Goal: Find specific page/section: Find specific page/section

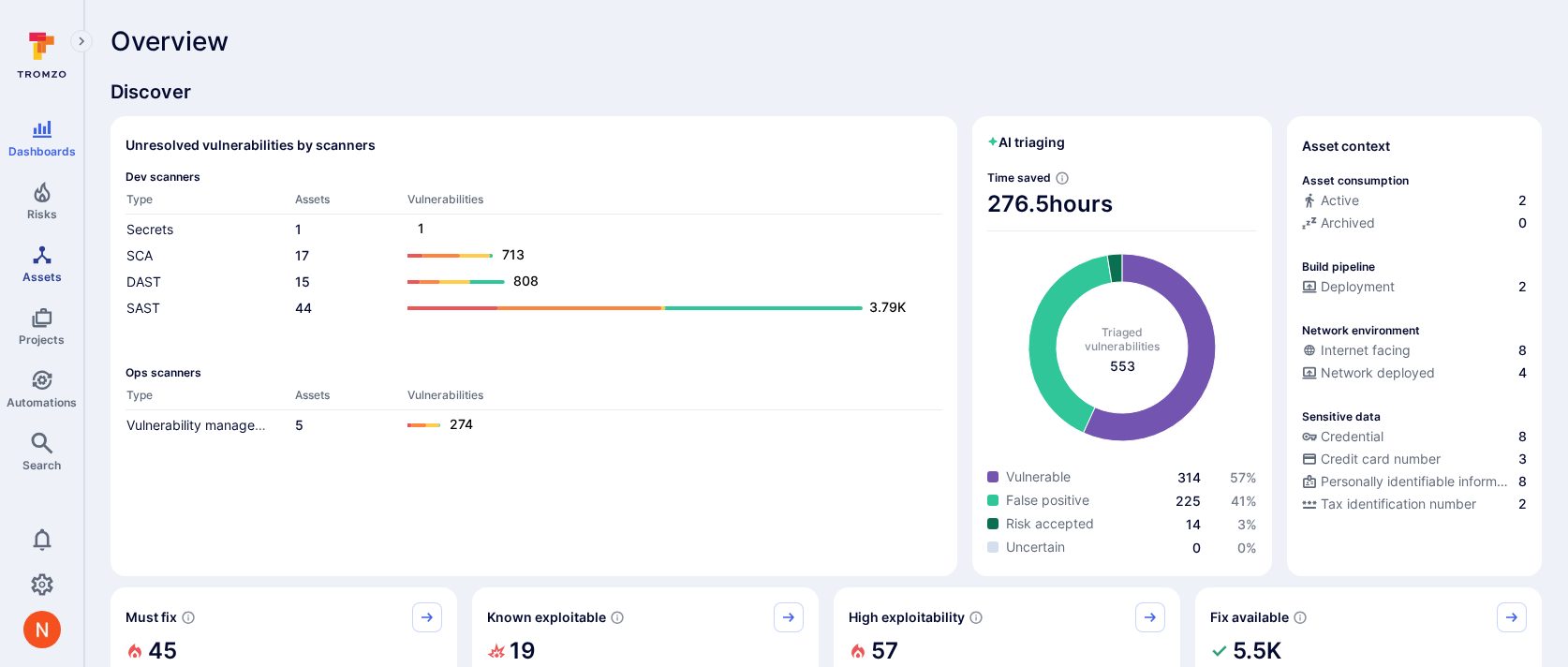
click at [48, 264] on icon "Assets" at bounding box center [42, 254] width 22 height 22
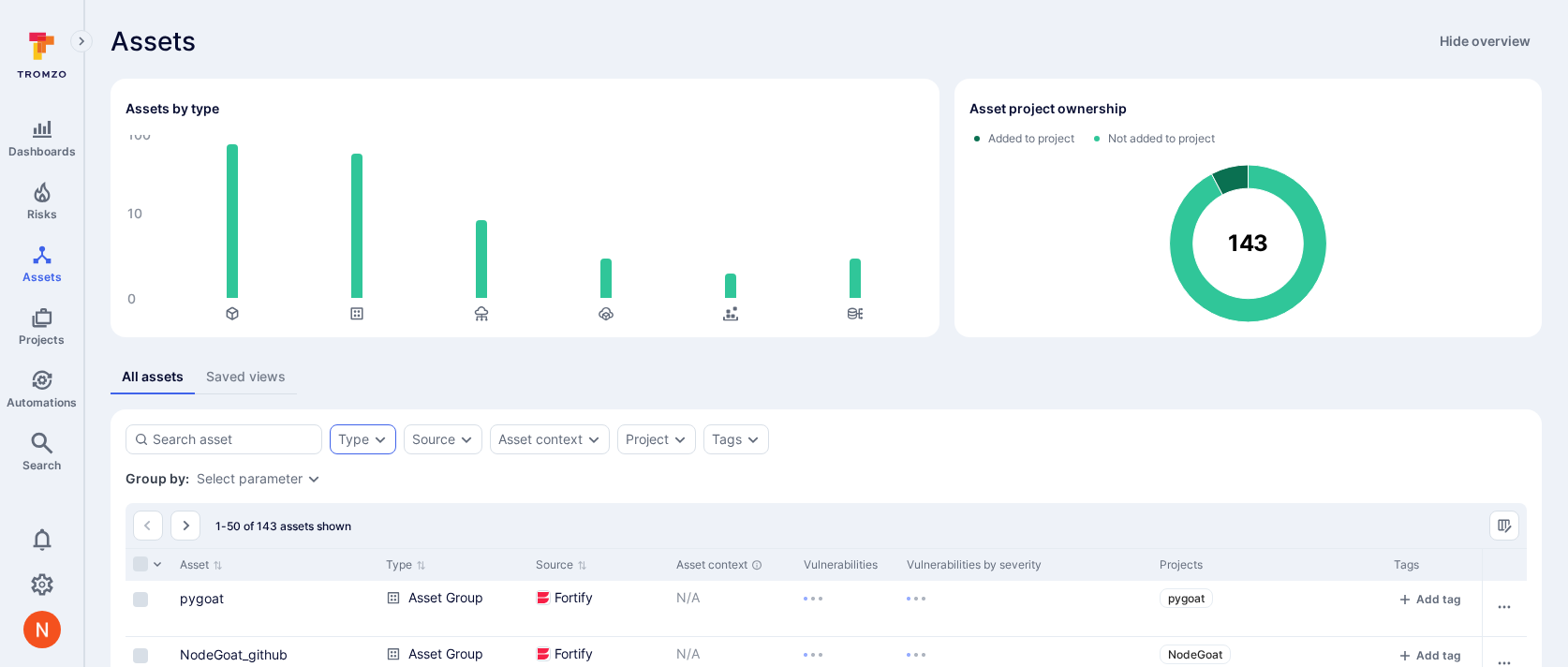
click at [394, 443] on div "Type" at bounding box center [363, 439] width 66 height 30
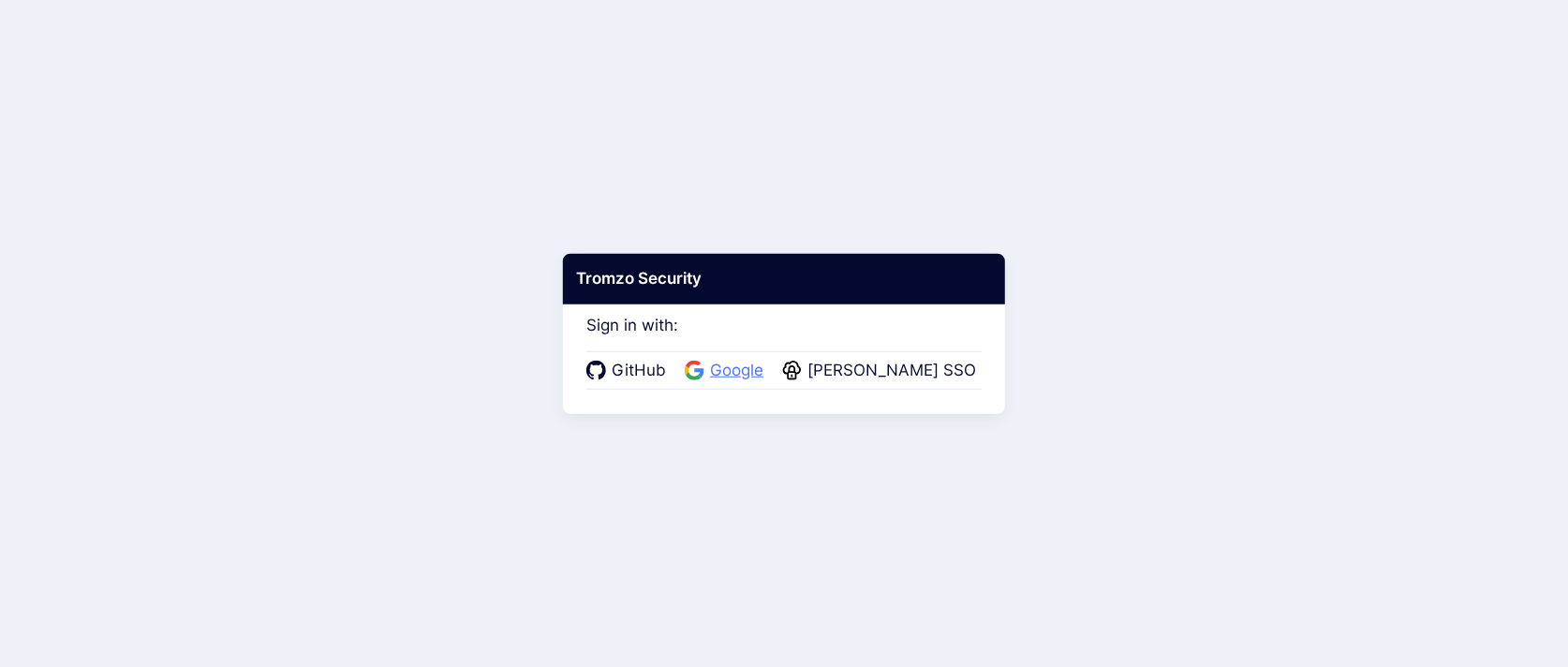
click at [752, 367] on span "Google" at bounding box center [736, 370] width 64 height 24
